Goal: Task Accomplishment & Management: Manage account settings

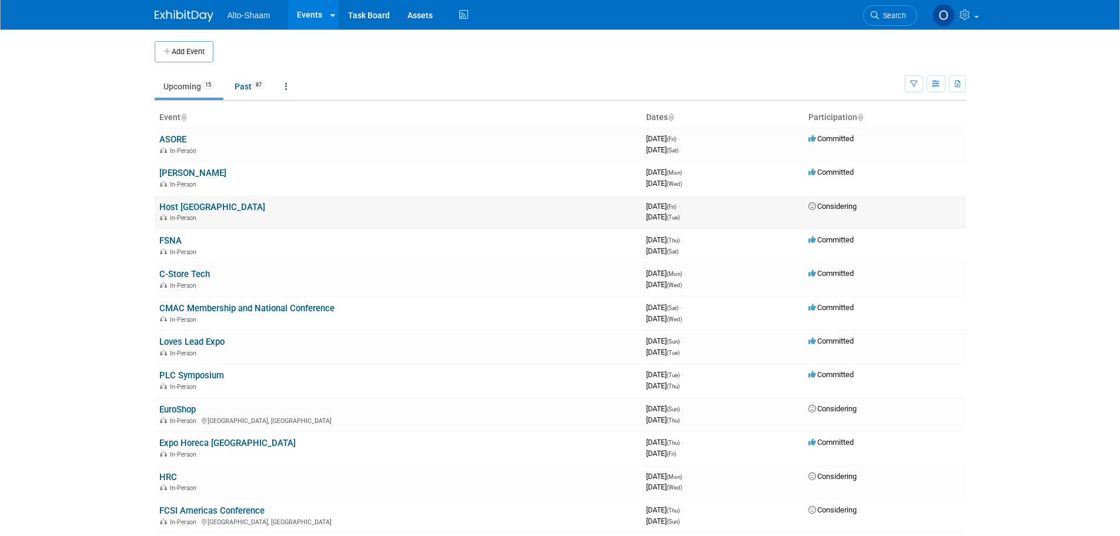
click at [178, 203] on link "Host [GEOGRAPHIC_DATA]" at bounding box center [212, 207] width 106 height 11
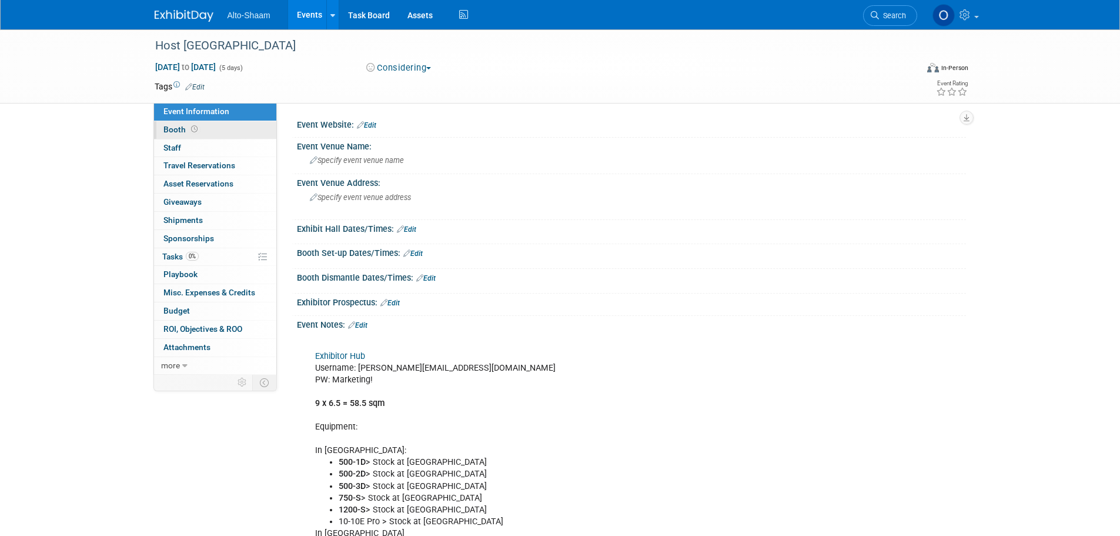
click at [222, 133] on link "Booth" at bounding box center [215, 130] width 122 height 18
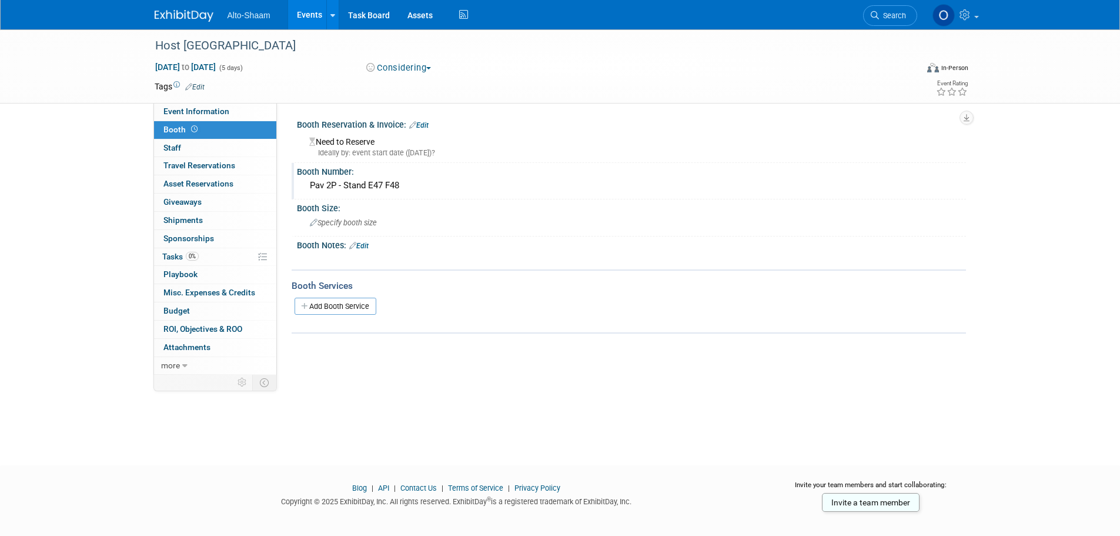
drag, startPoint x: 406, startPoint y: 181, endPoint x: 303, endPoint y: 181, distance: 102.9
click at [303, 181] on div "Pav 2P - Stand E47 F48" at bounding box center [631, 185] width 669 height 19
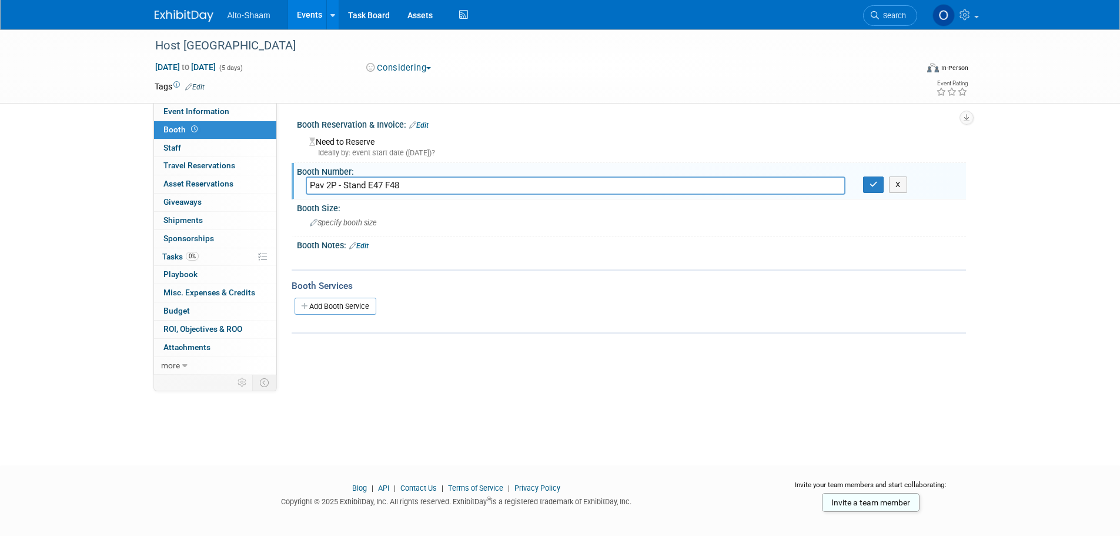
drag, startPoint x: 404, startPoint y: 186, endPoint x: 296, endPoint y: 189, distance: 107.6
click at [297, 189] on div "Pav 2P - Stand E47 F48" at bounding box center [576, 185] width 558 height 18
click at [964, 179] on div "X" at bounding box center [910, 184] width 112 height 16
click at [877, 189] on button "button" at bounding box center [873, 184] width 21 height 16
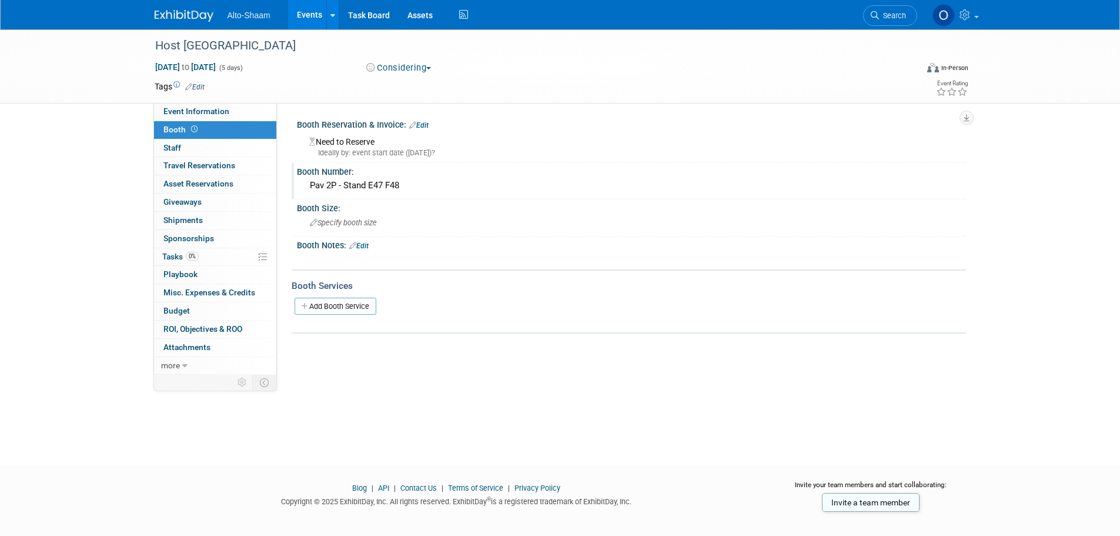
click at [200, 132] on link "Booth" at bounding box center [215, 130] width 122 height 18
click at [213, 113] on span "Event Information" at bounding box center [196, 110] width 66 height 9
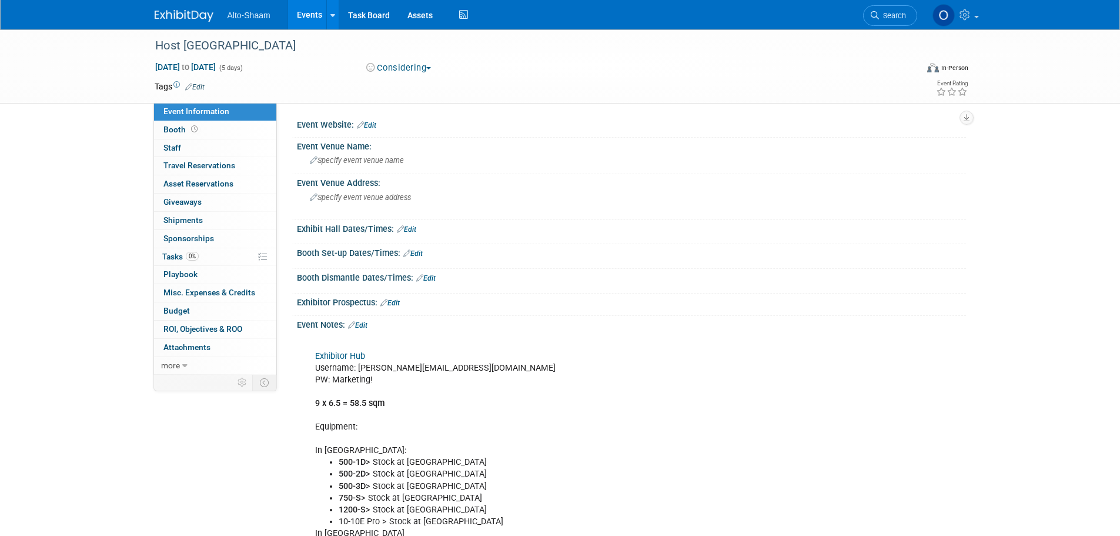
click at [342, 353] on link "Exhibitor Hub" at bounding box center [340, 356] width 50 height 10
click at [298, 17] on link "Events" at bounding box center [309, 14] width 43 height 29
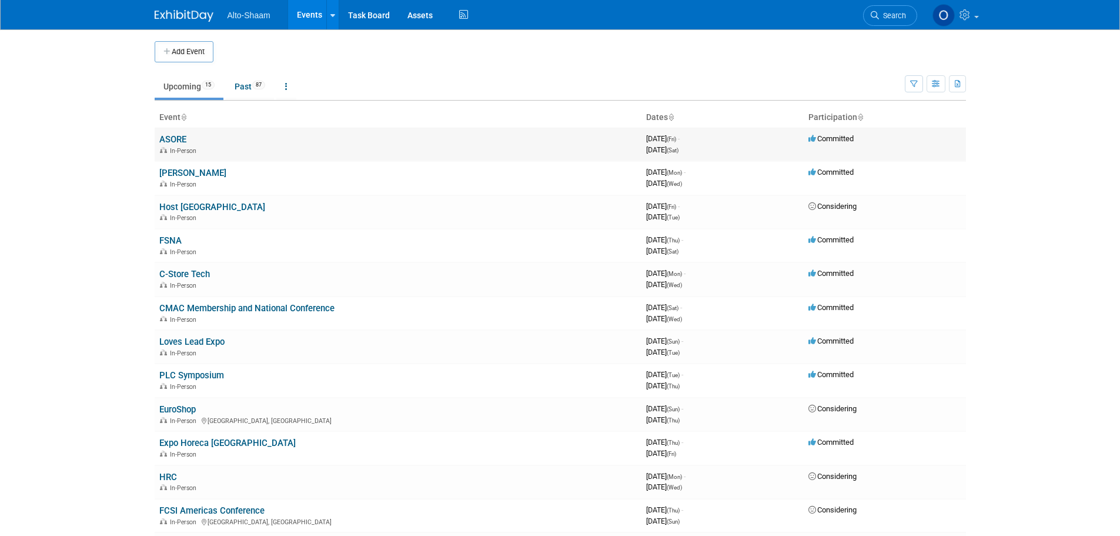
click at [175, 139] on link "ASORE" at bounding box center [172, 139] width 27 height 11
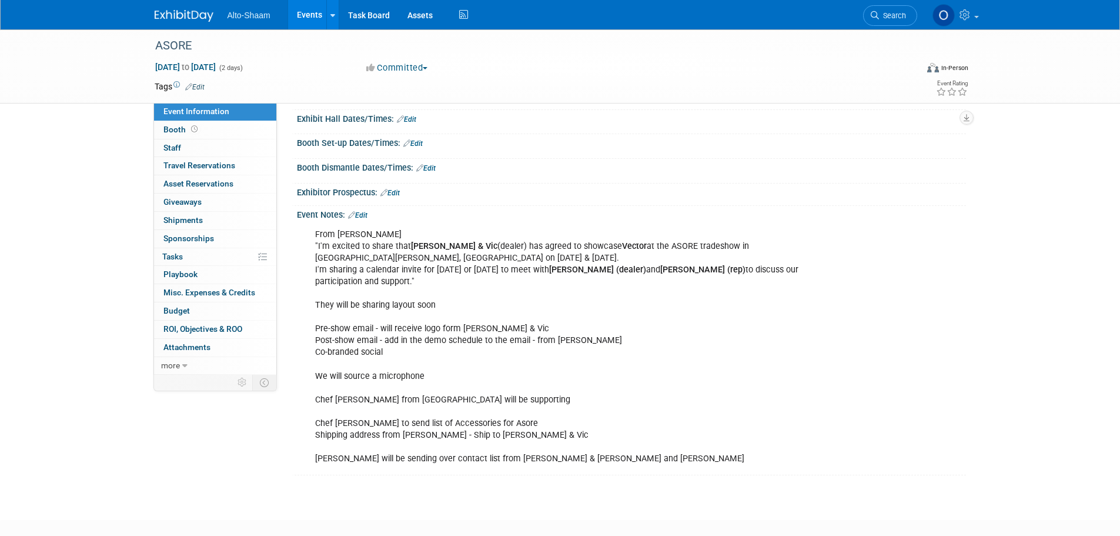
scroll to position [118, 0]
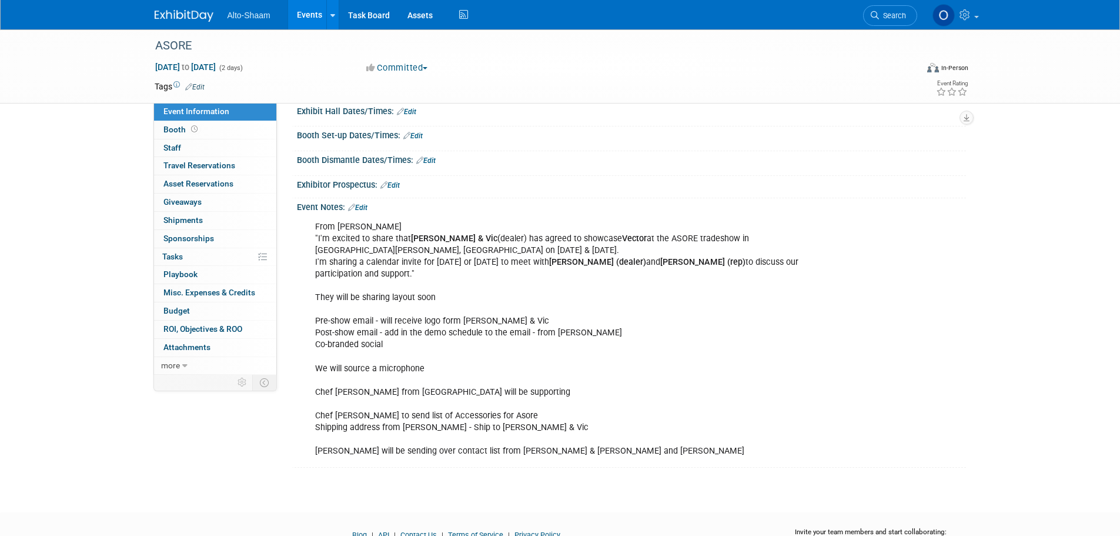
click at [363, 209] on link "Edit" at bounding box center [357, 207] width 19 height 8
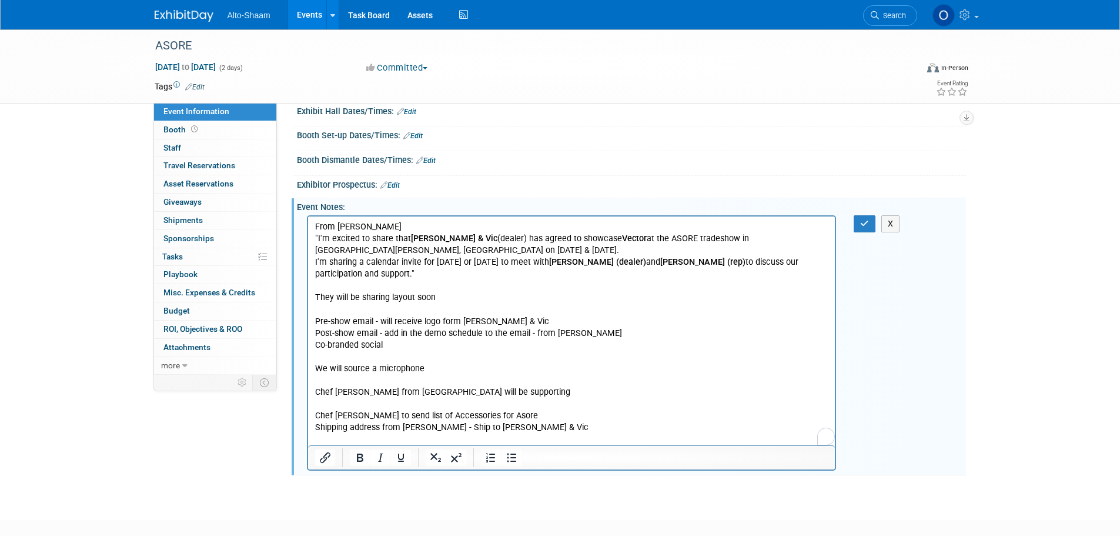
scroll to position [0, 0]
click at [576, 435] on p "From [PERSON_NAME] "I'm excited to share that [PERSON_NAME] & Vic (dealer) has …" at bounding box center [572, 339] width 514 height 236
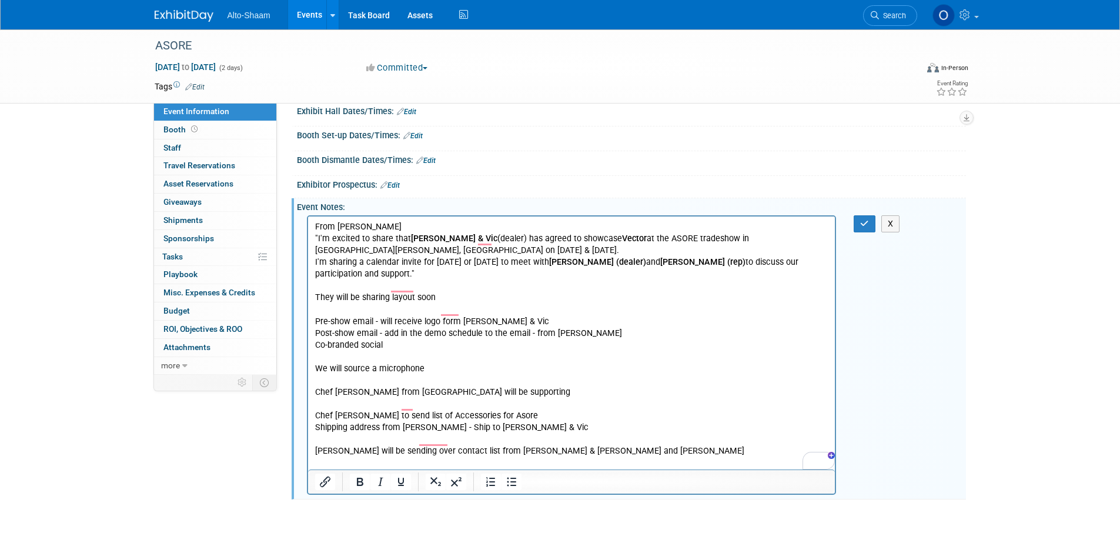
click at [432, 354] on p "From [PERSON_NAME] "I'm excited to share that [PERSON_NAME] & Vic (dealer) has …" at bounding box center [572, 339] width 514 height 236
click at [569, 457] on p "To enrich screen reader interactions, please activate Accessibility in Grammarl…" at bounding box center [572, 463] width 514 height 12
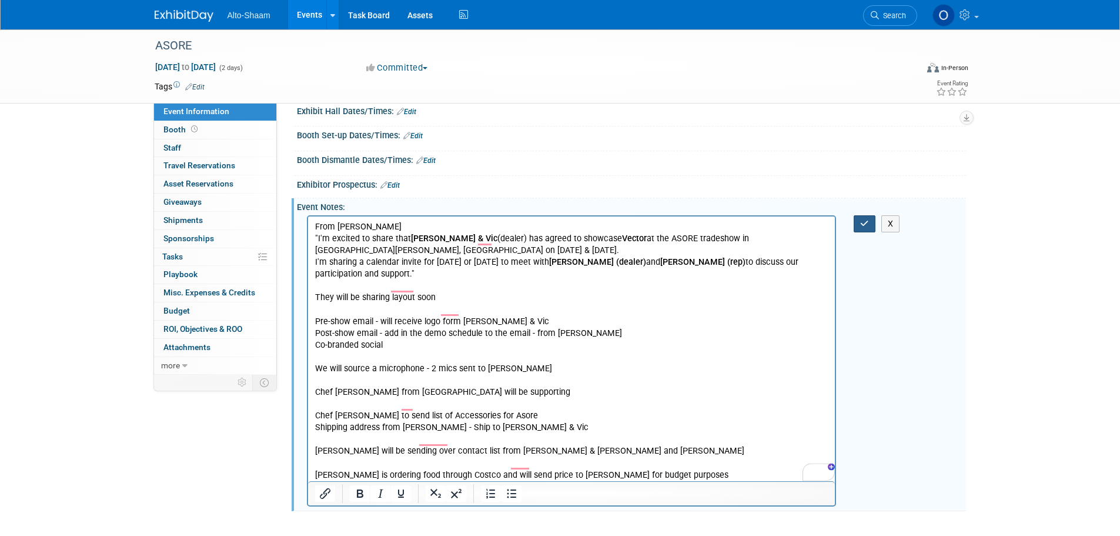
click at [856, 224] on button "button" at bounding box center [865, 223] width 22 height 17
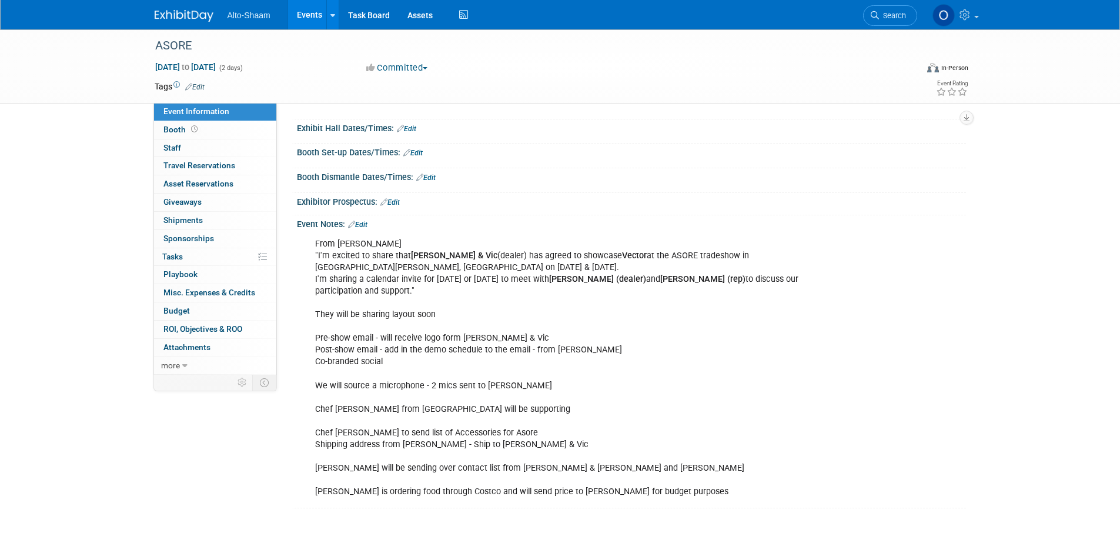
scroll to position [129, 0]
